Goal: Task Accomplishment & Management: Use online tool/utility

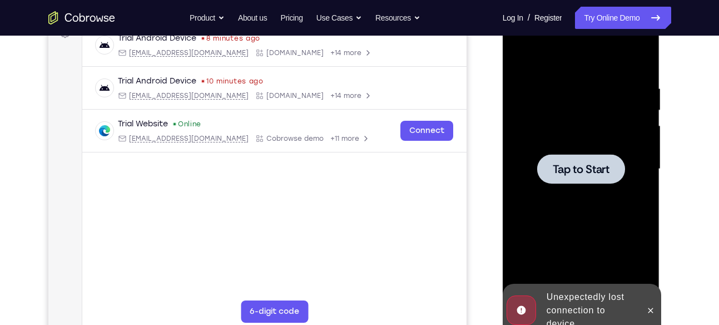
scroll to position [185, 0]
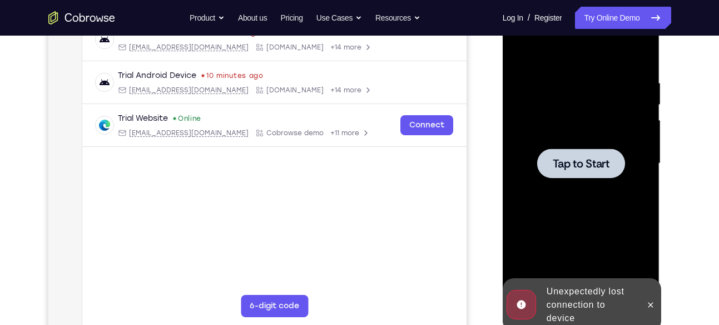
click at [574, 169] on span "Tap to Start" at bounding box center [581, 163] width 57 height 11
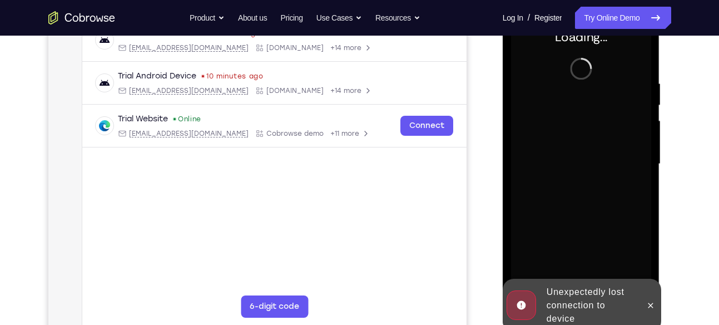
scroll to position [171, 0]
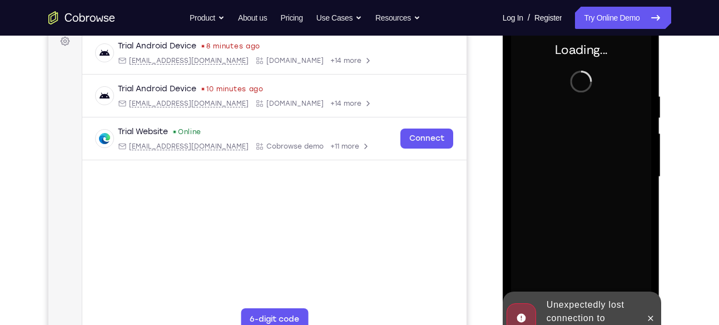
click at [645, 309] on div at bounding box center [651, 318] width 18 height 53
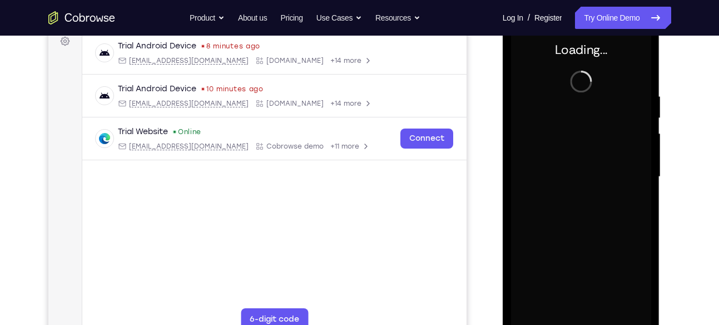
scroll to position [172, 0]
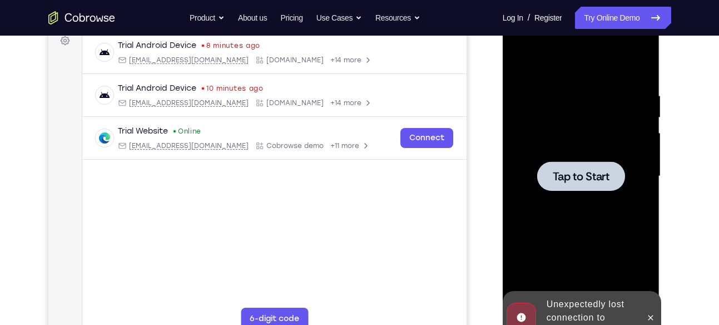
click at [551, 159] on div at bounding box center [581, 177] width 140 height 312
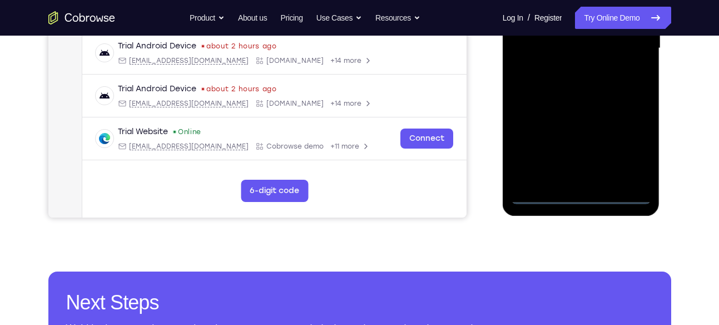
scroll to position [300, 0]
click at [583, 192] on div at bounding box center [581, 48] width 140 height 312
click at [627, 152] on div at bounding box center [581, 48] width 140 height 312
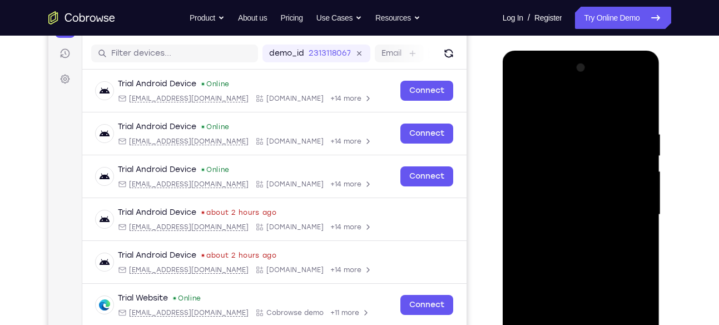
scroll to position [133, 0]
click at [530, 89] on div at bounding box center [581, 216] width 140 height 312
click at [522, 85] on div at bounding box center [581, 216] width 140 height 312
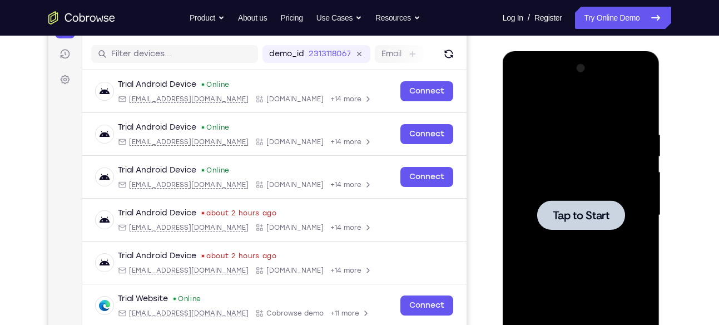
click at [589, 216] on span "Tap to Start" at bounding box center [581, 215] width 57 height 11
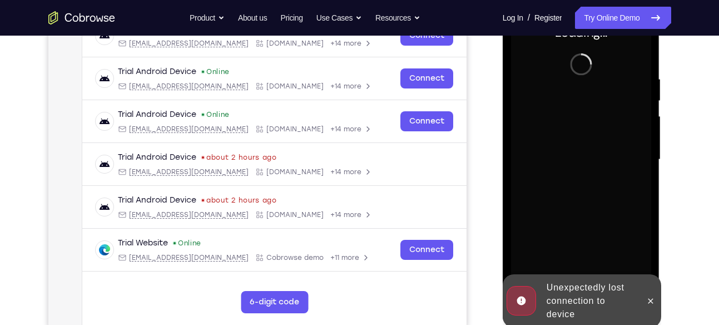
scroll to position [189, 0]
click at [646, 298] on button at bounding box center [651, 301] width 18 height 18
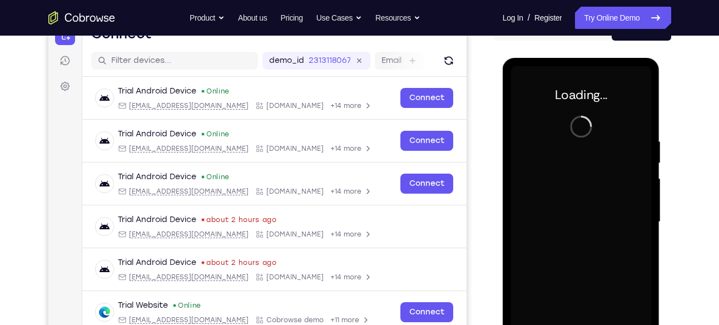
scroll to position [126, 0]
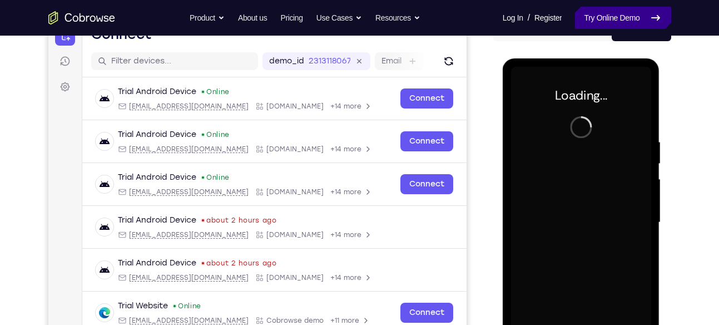
click at [614, 24] on link "Try Online Demo" at bounding box center [623, 18] width 96 height 22
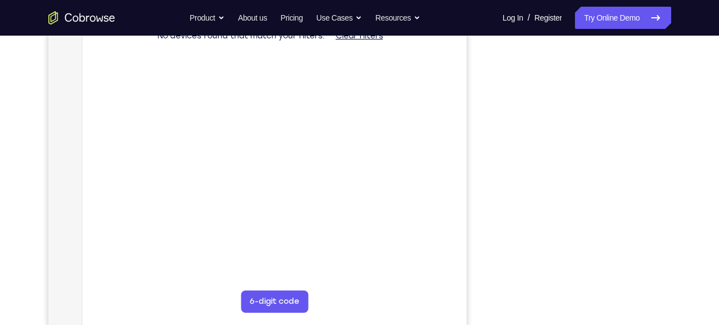
scroll to position [189, 0]
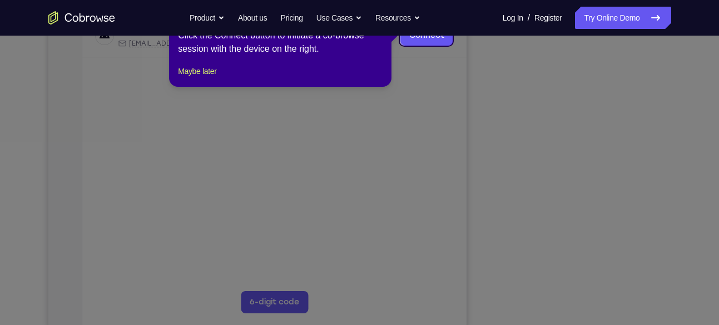
click at [633, 260] on icon at bounding box center [364, 162] width 728 height 325
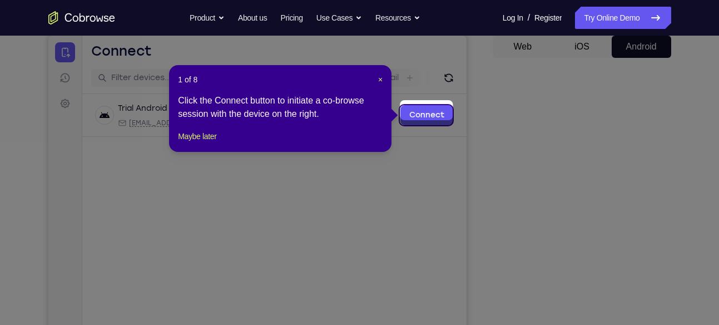
scroll to position [108, 0]
click at [424, 111] on link "Connect" at bounding box center [426, 116] width 53 height 20
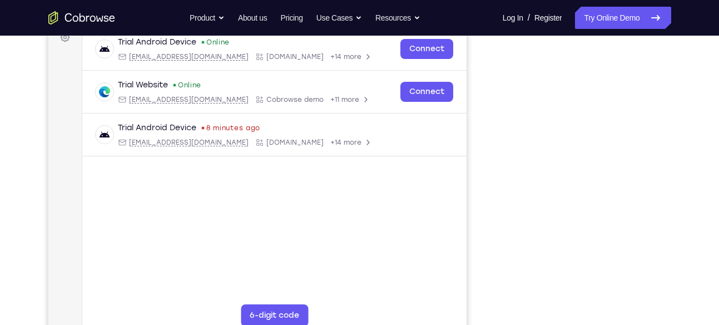
scroll to position [163, 0]
